Goal: Information Seeking & Learning: Find specific fact

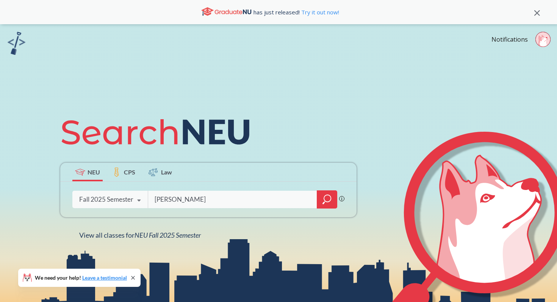
type input "[PERSON_NAME]"
click at [328, 200] on icon "magnifying glass" at bounding box center [326, 199] width 9 height 11
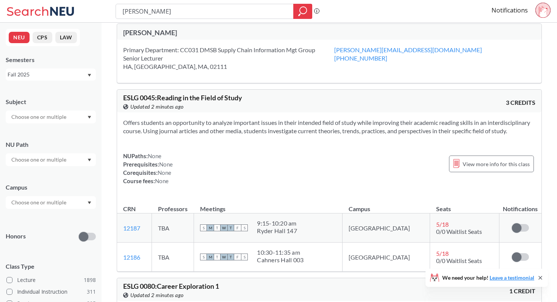
scroll to position [3, 0]
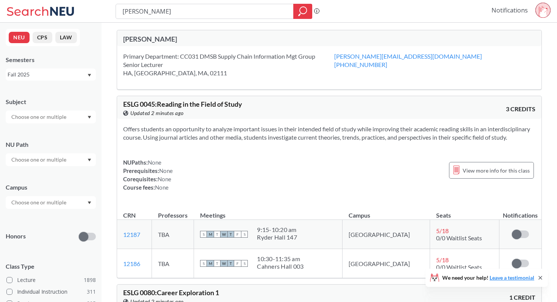
click at [519, 11] on link "Notifications" at bounding box center [509, 10] width 36 height 8
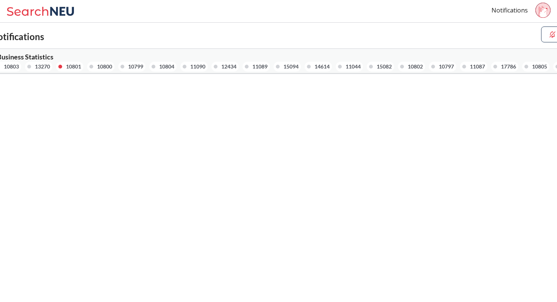
click at [72, 66] on div "10801" at bounding box center [73, 66] width 15 height 8
click at [42, 59] on span "MGSC 2301 : Business Statistics" at bounding box center [6, 57] width 94 height 8
click at [543, 12] on icon at bounding box center [542, 12] width 9 height 12
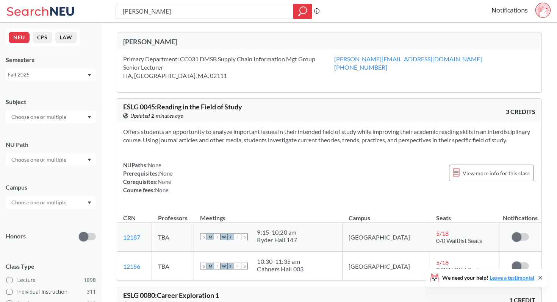
click at [67, 120] on input "text" at bounding box center [40, 116] width 64 height 9
type input "mgsc"
click at [48, 131] on div "MGSC ( 3 )" at bounding box center [53, 130] width 86 height 8
